Goal: Task Accomplishment & Management: Use online tool/utility

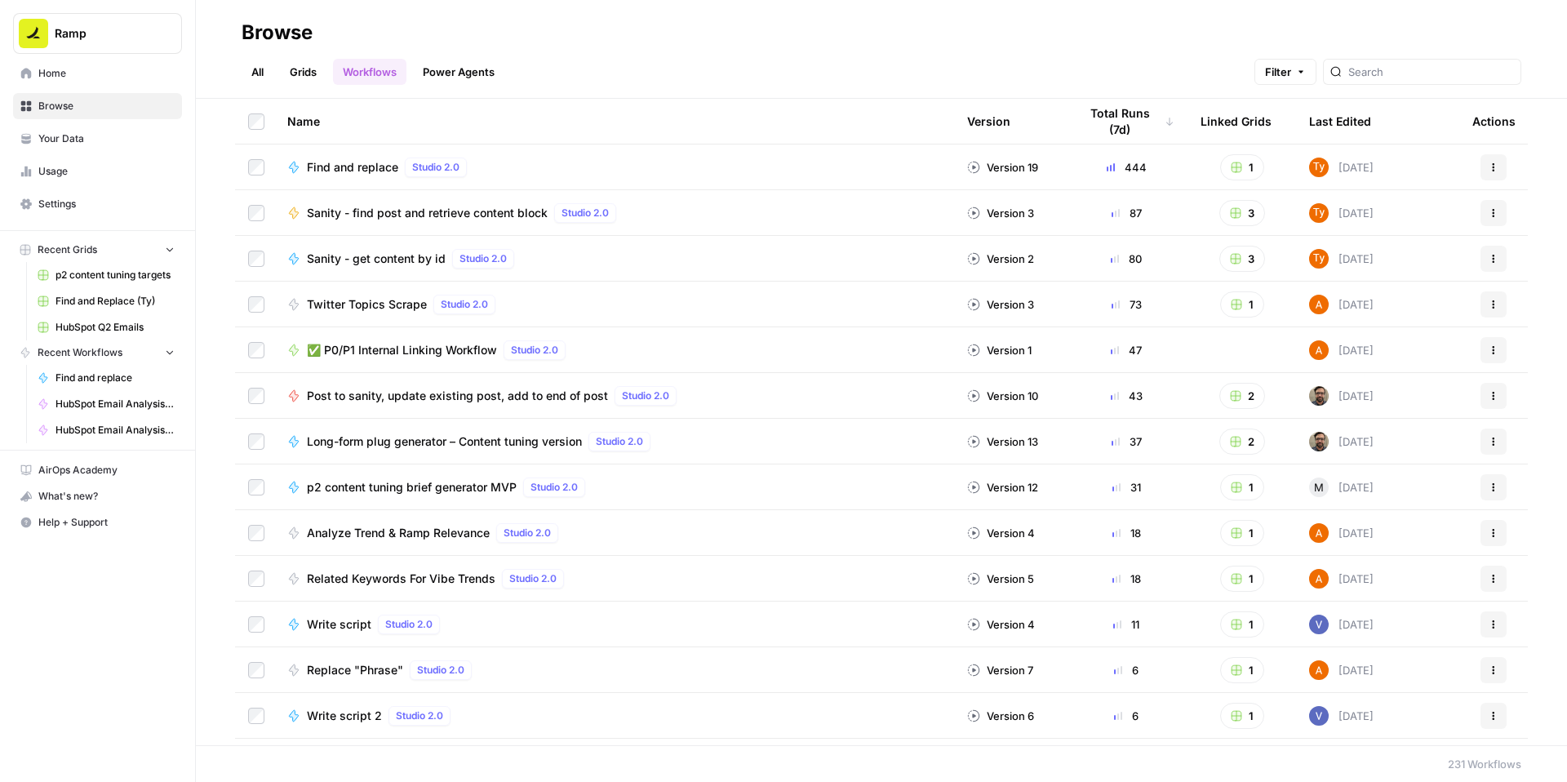
click at [484, 358] on span "✅ P0/P1 Internal Linking Workflow" at bounding box center [402, 350] width 190 height 16
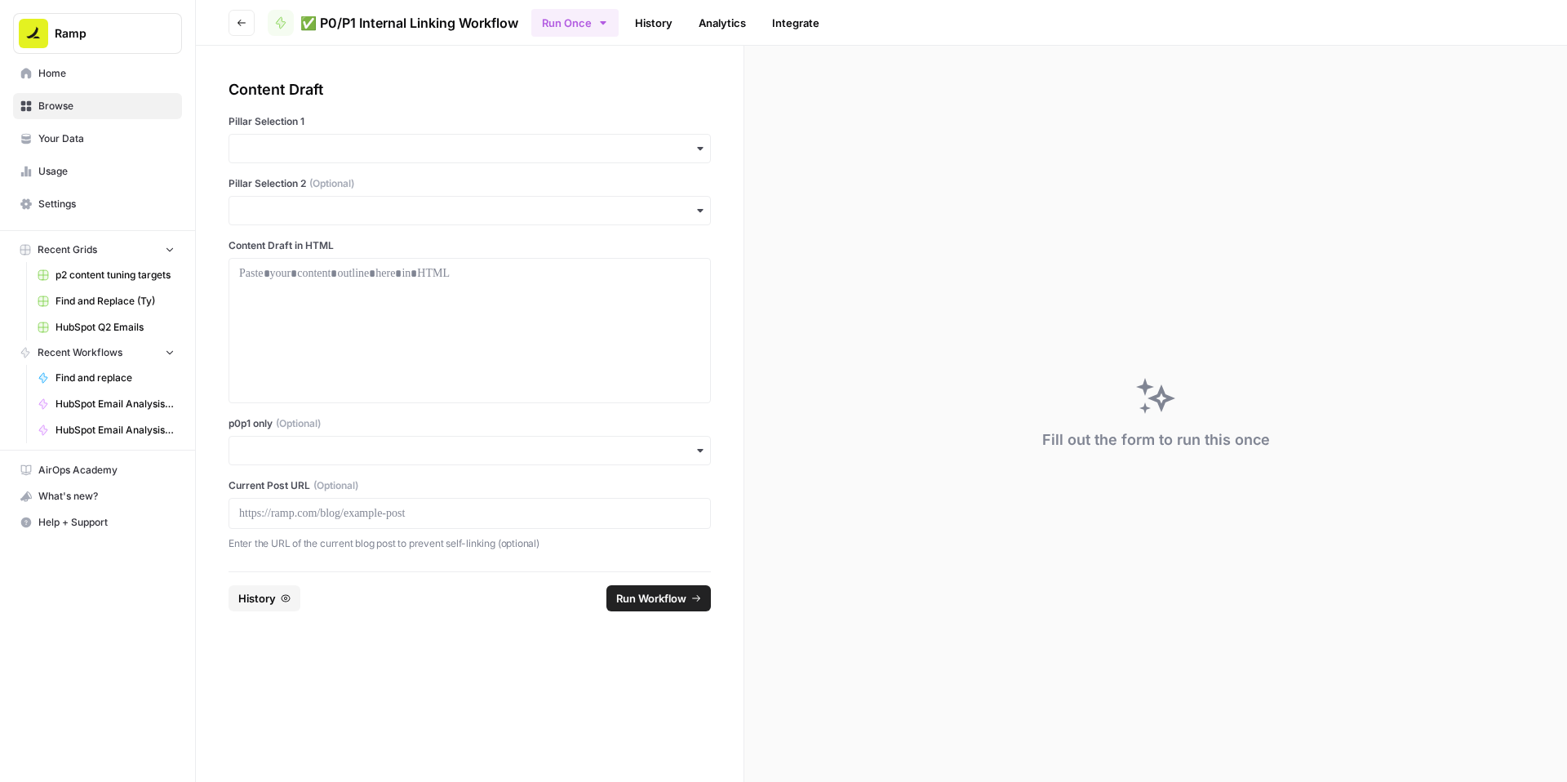
click at [410, 163] on div "button" at bounding box center [470, 148] width 482 height 29
click at [353, 308] on div "Accounting" at bounding box center [508, 295] width 445 height 31
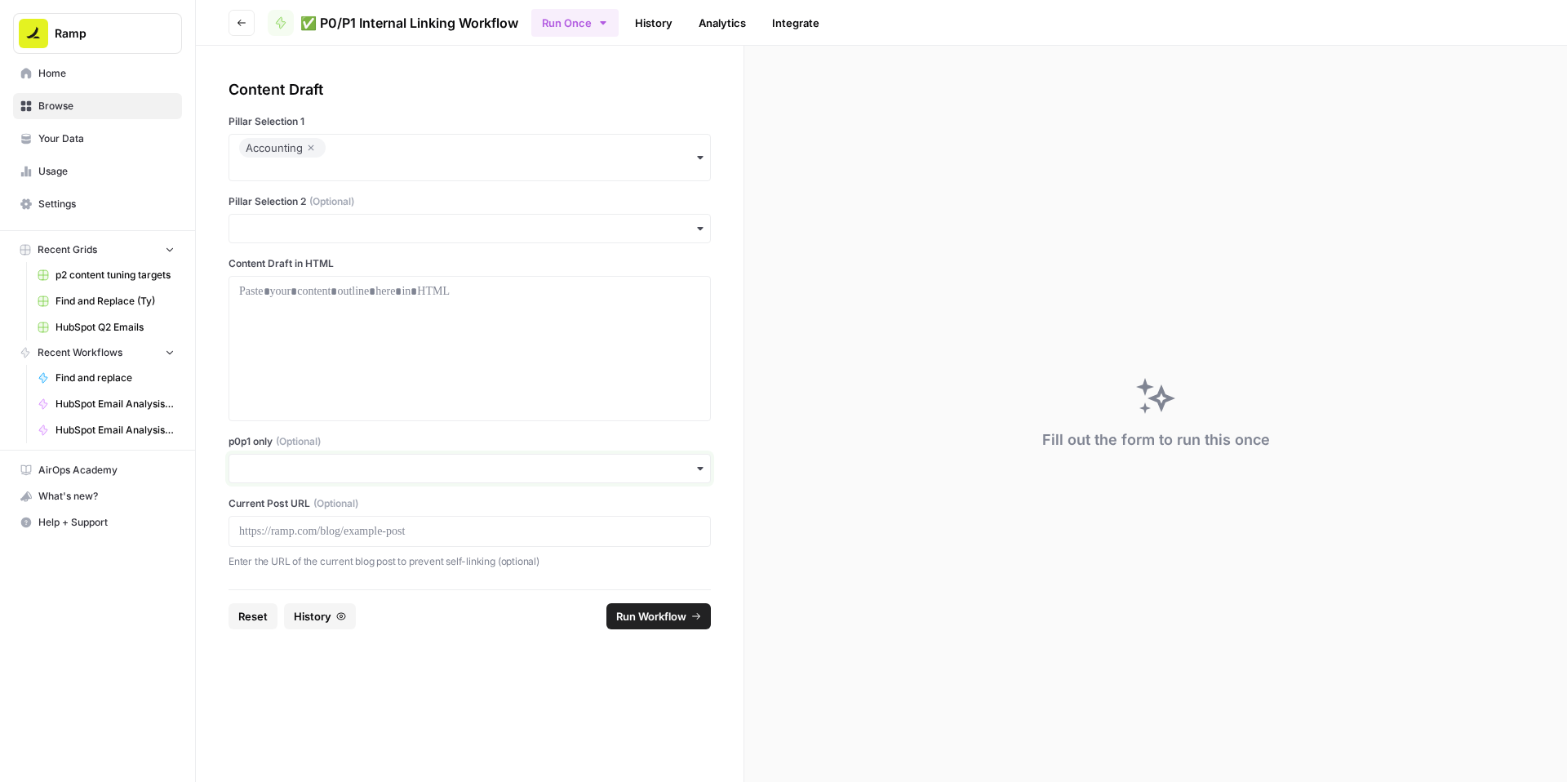
click at [363, 477] on input "p0p1 only (Optional)" at bounding box center [469, 468] width 461 height 16
click at [343, 631] on div "Yes" at bounding box center [508, 628] width 445 height 31
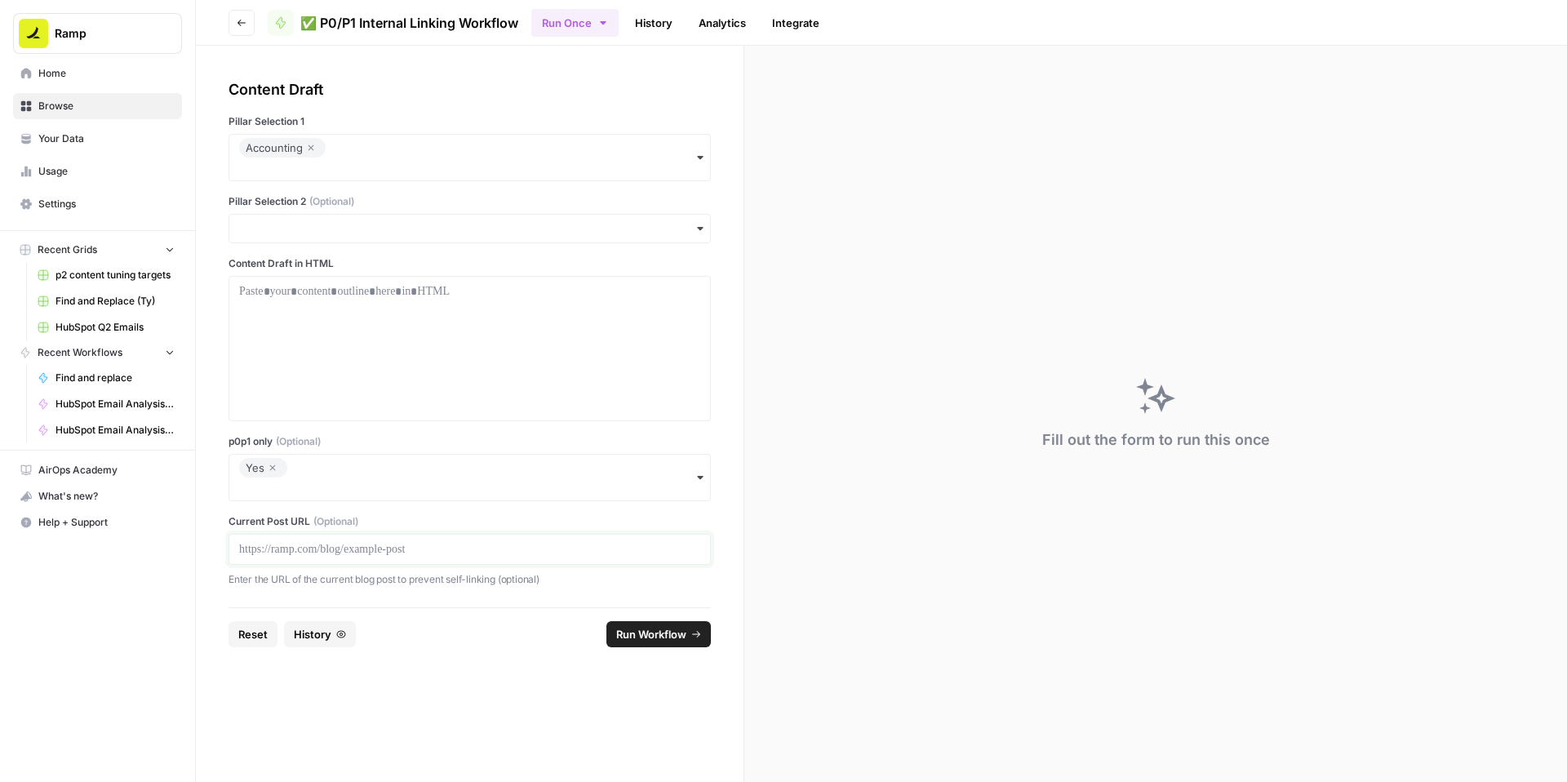
click at [426, 557] on p at bounding box center [469, 549] width 461 height 16
click at [517, 414] on div at bounding box center [469, 348] width 461 height 131
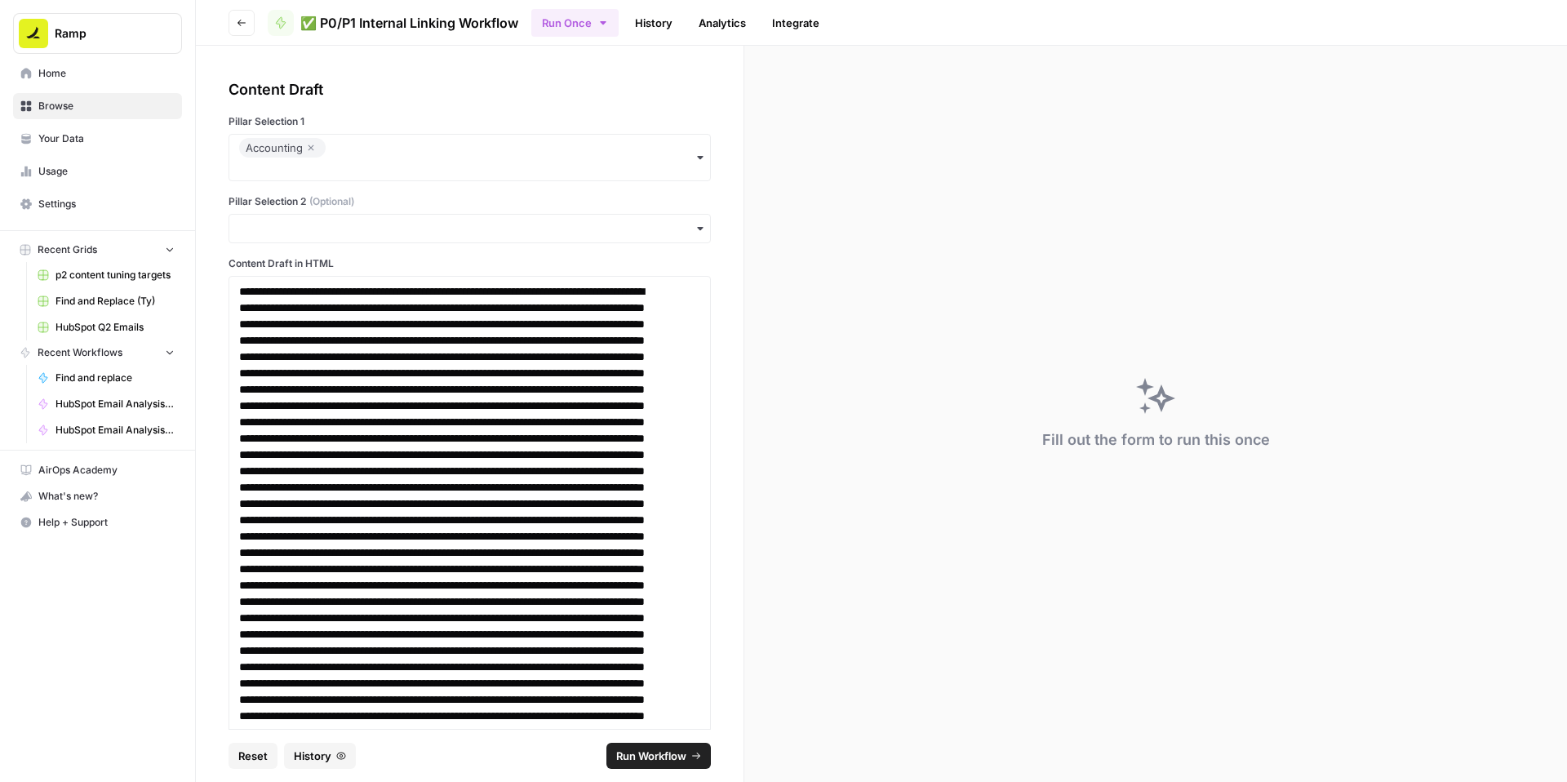
click at [642, 748] on span "Run Workflow" at bounding box center [651, 756] width 70 height 16
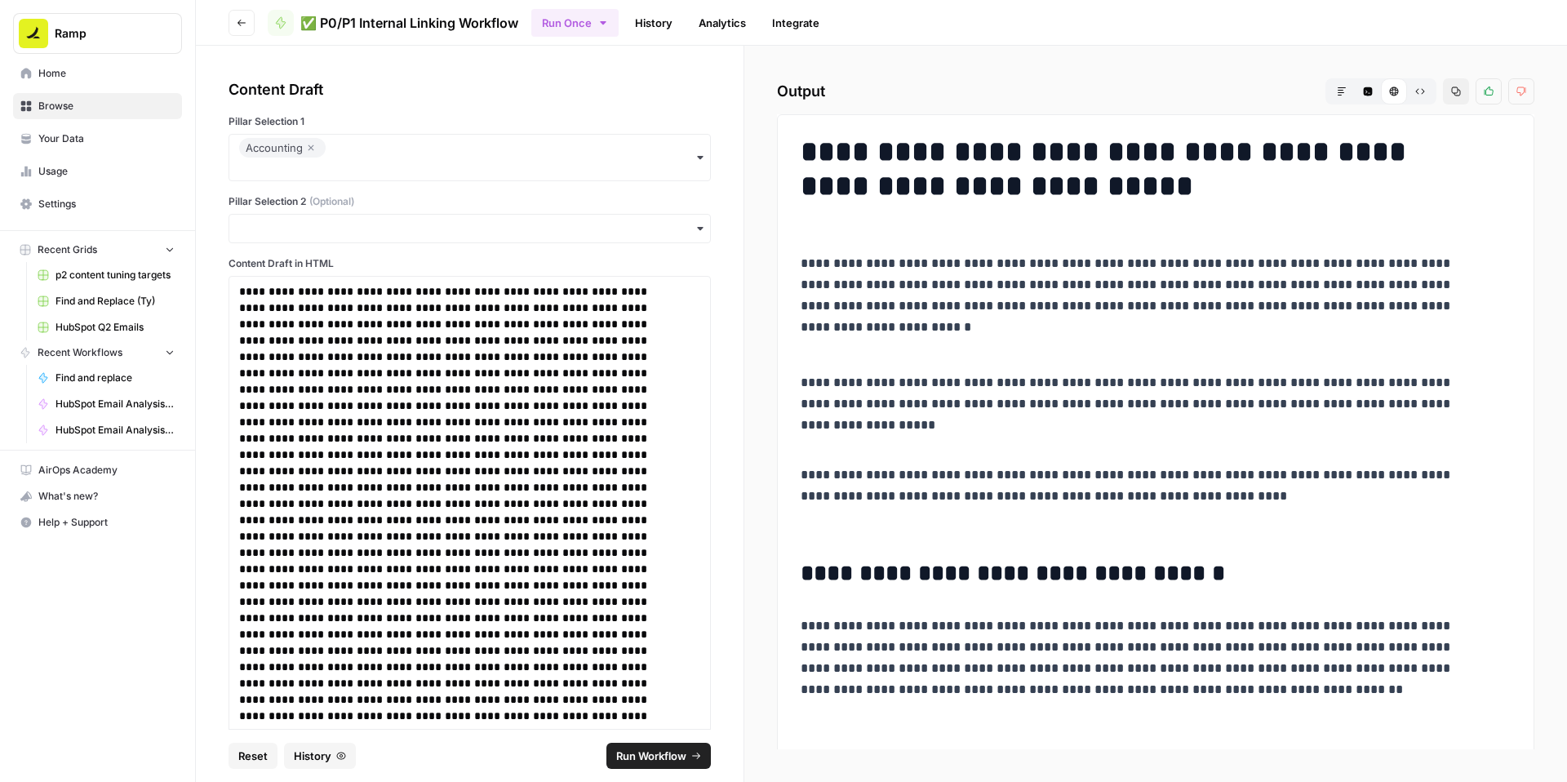
click at [1443, 104] on button "Copy" at bounding box center [1456, 91] width 26 height 26
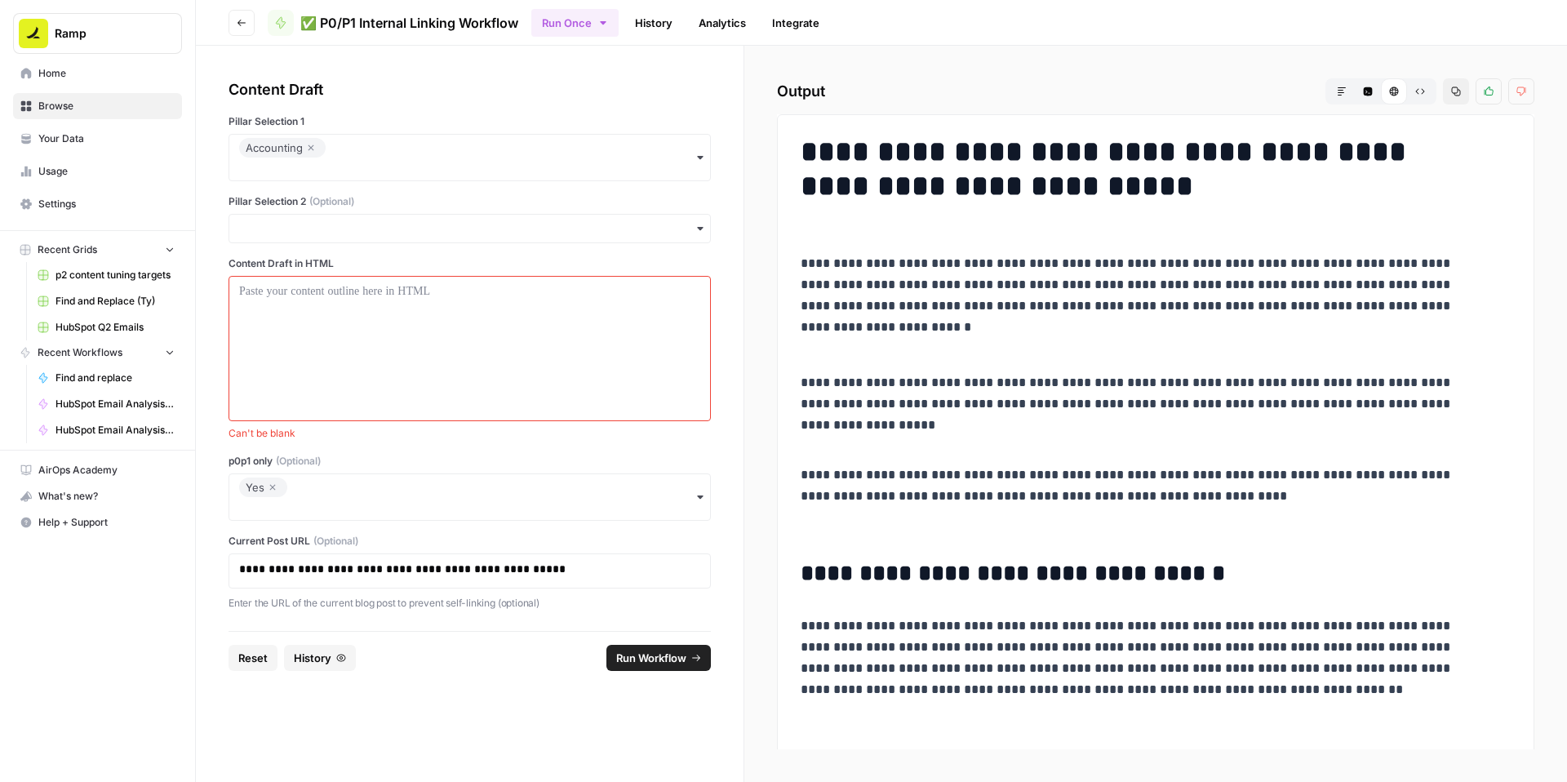
click at [277, 497] on icon "button" at bounding box center [273, 487] width 10 height 20
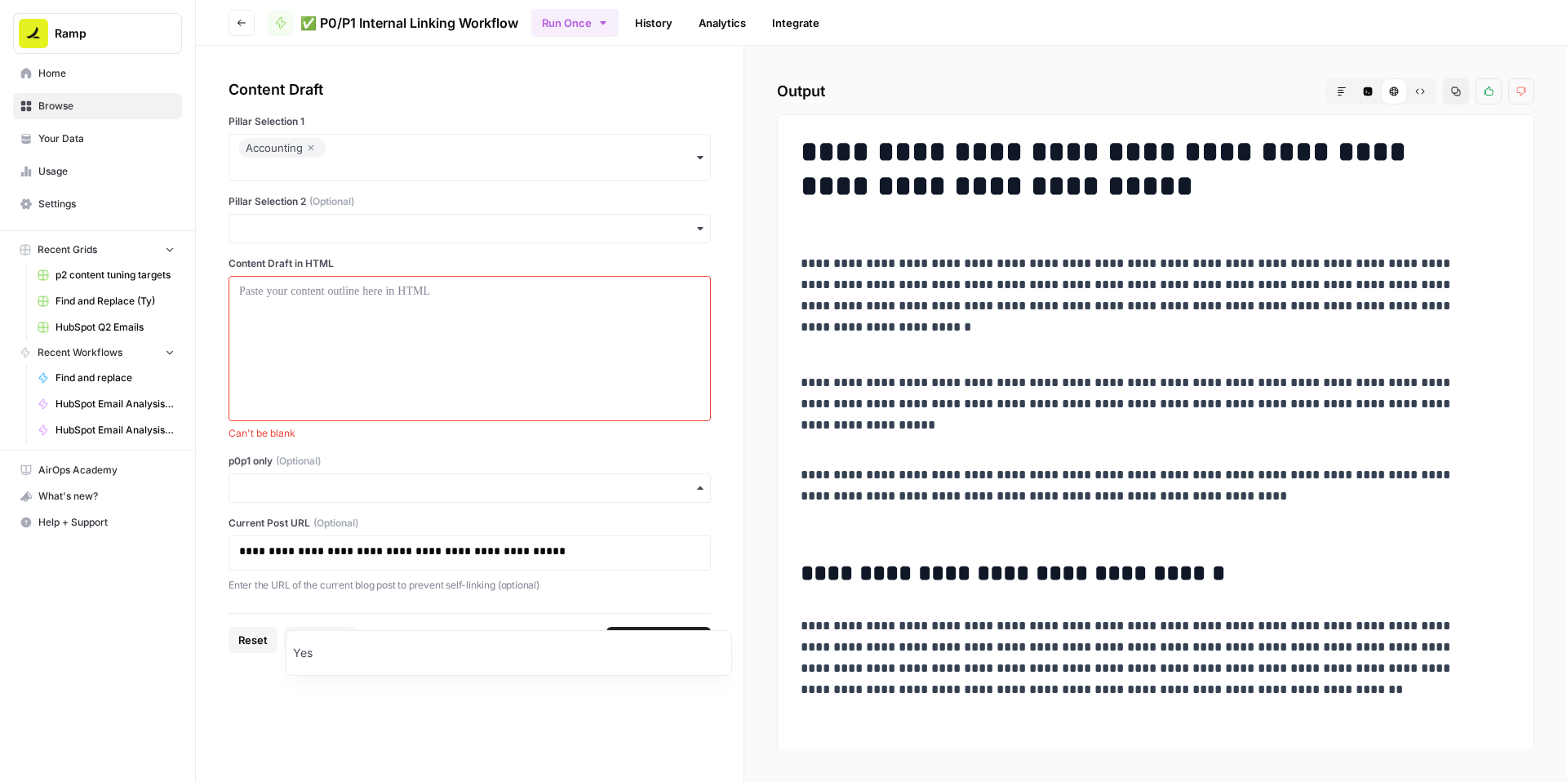
click at [406, 503] on div "p0p1 only (Optional)" at bounding box center [470, 478] width 482 height 49
click at [434, 468] on label "p0p1 only (Optional)" at bounding box center [470, 461] width 482 height 15
click at [434, 496] on input "p0p1 only (Optional)" at bounding box center [469, 488] width 461 height 16
click at [433, 414] on div at bounding box center [469, 348] width 461 height 131
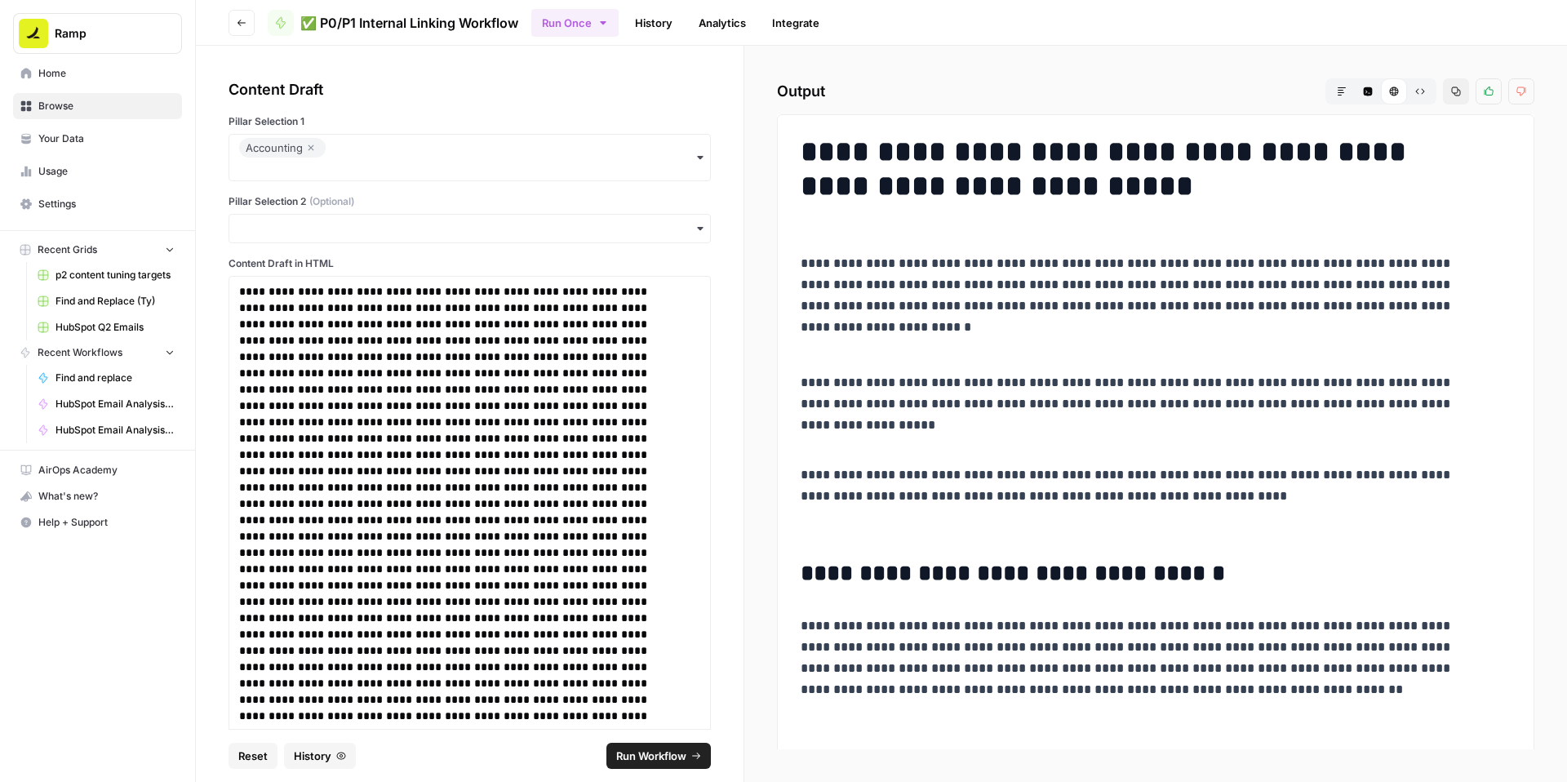
click at [659, 748] on span "Run Workflow" at bounding box center [651, 756] width 70 height 16
click at [1451, 96] on icon "button" at bounding box center [1456, 92] width 10 height 10
